Goal: Find specific page/section: Find specific page/section

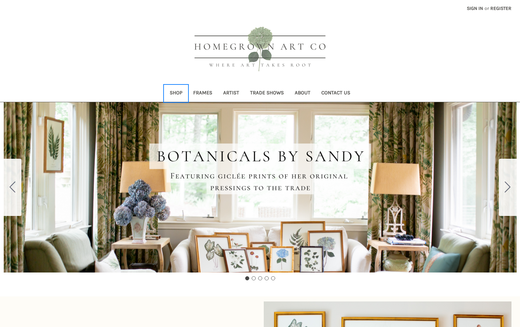
click at [176, 91] on link "Shop" at bounding box center [175, 93] width 23 height 17
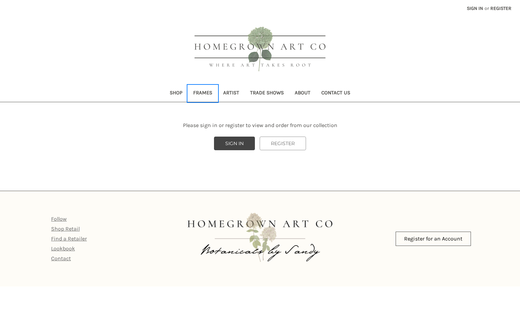
click at [205, 91] on link "Frames" at bounding box center [203, 93] width 30 height 17
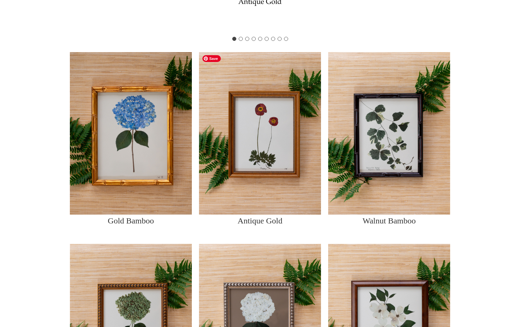
scroll to position [441, 0]
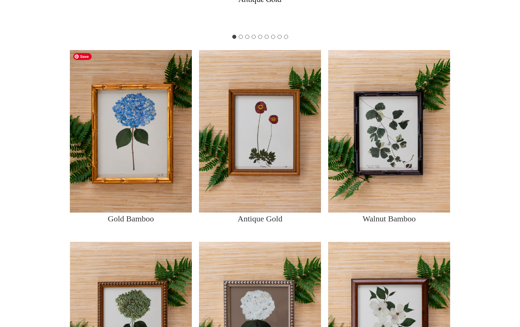
click at [144, 115] on img at bounding box center [131, 131] width 122 height 162
